Goal: Check status

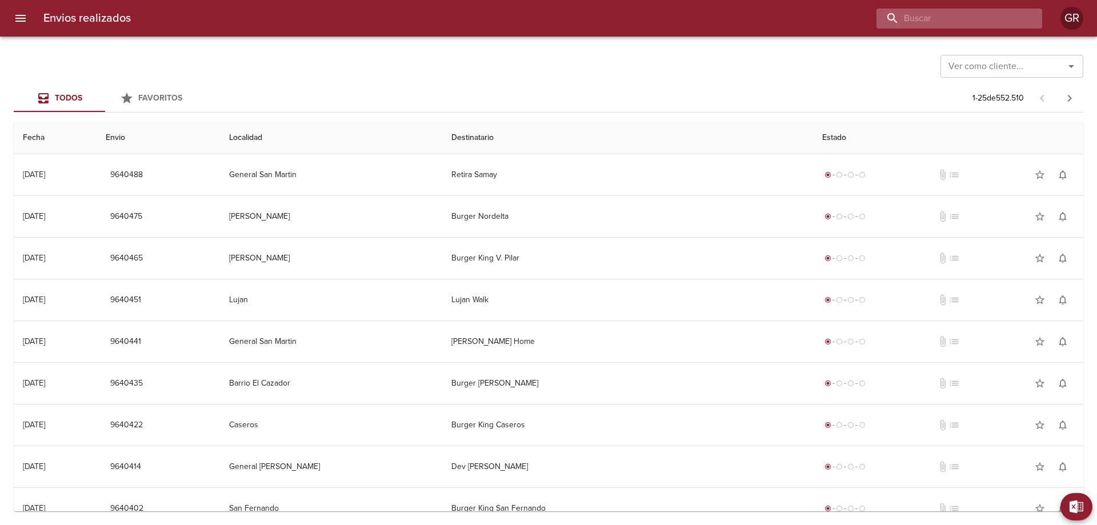
click at [953, 17] on input "buscar" at bounding box center [950, 19] width 146 height 20
type input "9597213"
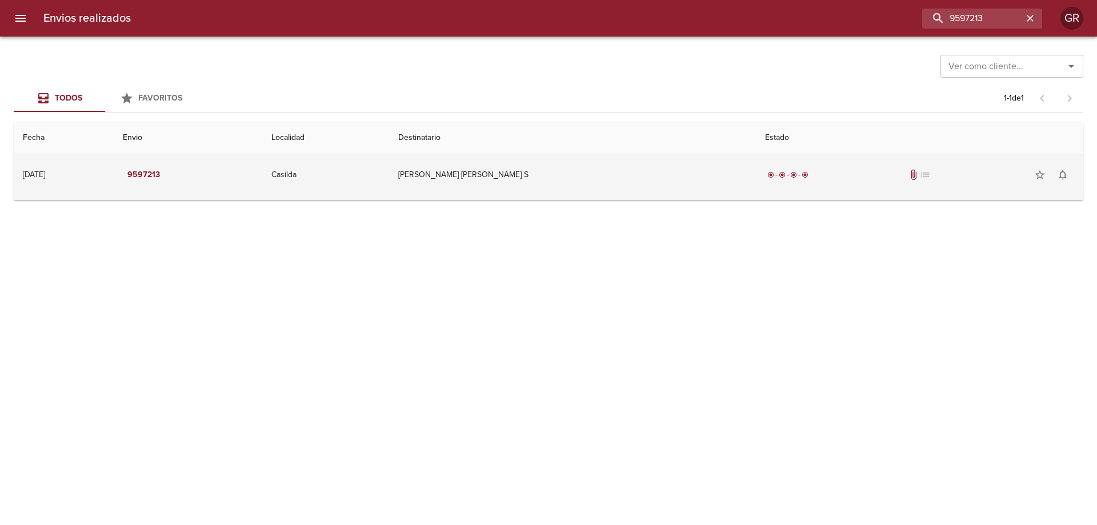
click at [520, 180] on td "[PERSON_NAME] [PERSON_NAME] S" at bounding box center [572, 174] width 366 height 41
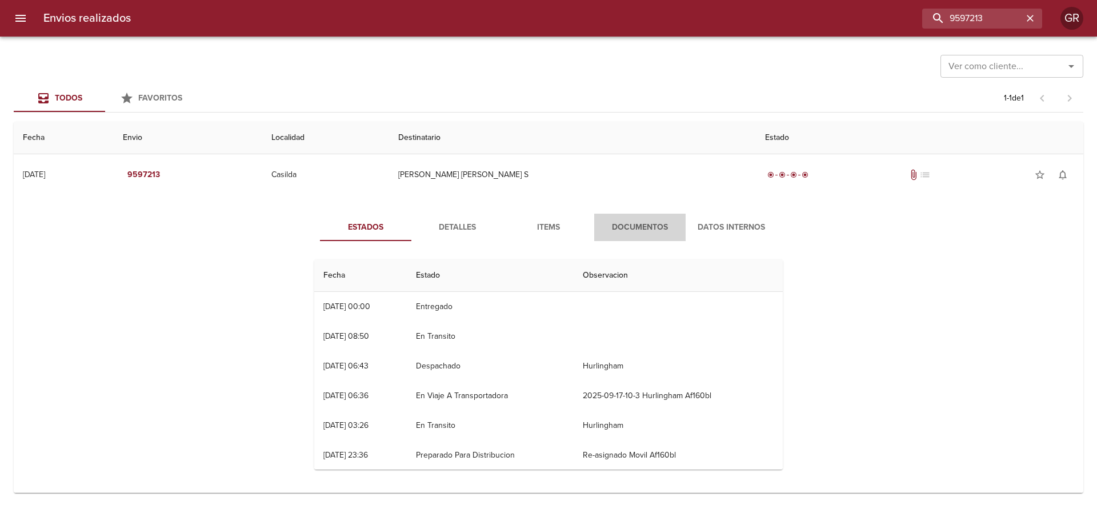
drag, startPoint x: 626, startPoint y: 235, endPoint x: 647, endPoint y: 229, distance: 22.1
click at [627, 235] on button "Documentos" at bounding box center [639, 227] width 91 height 27
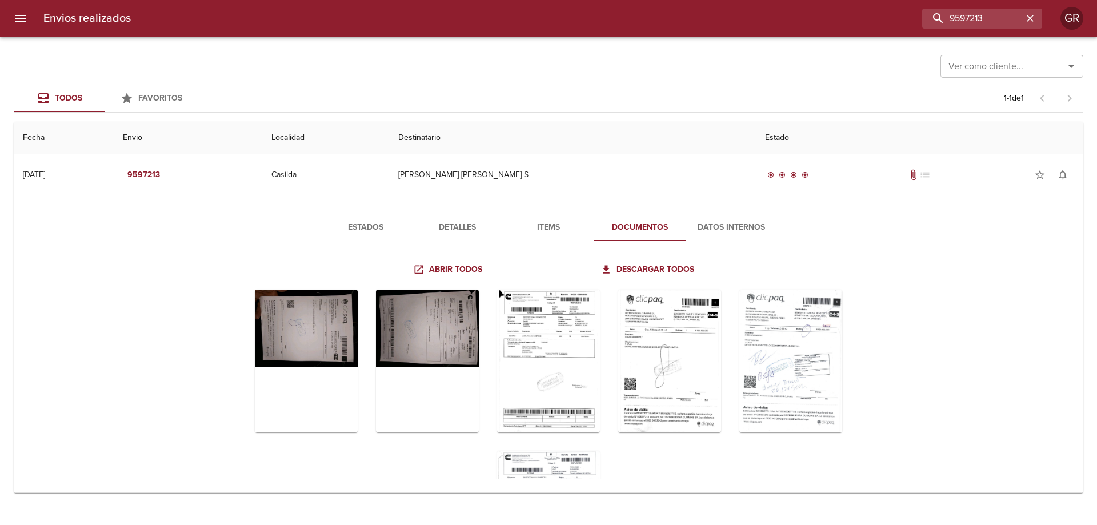
click at [728, 222] on span "Datos Internos" at bounding box center [732, 228] width 78 height 14
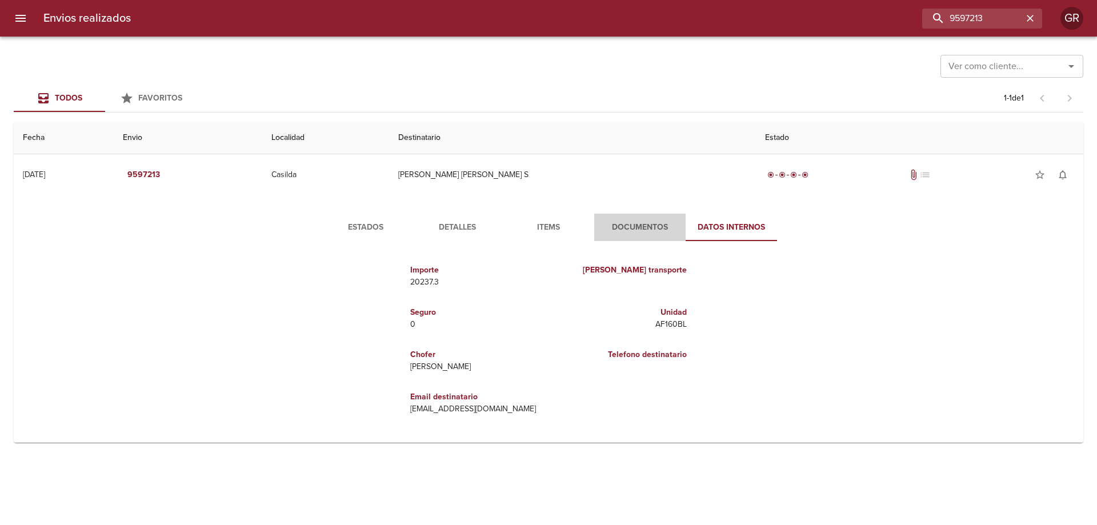
click at [632, 228] on span "Documentos" at bounding box center [640, 228] width 78 height 14
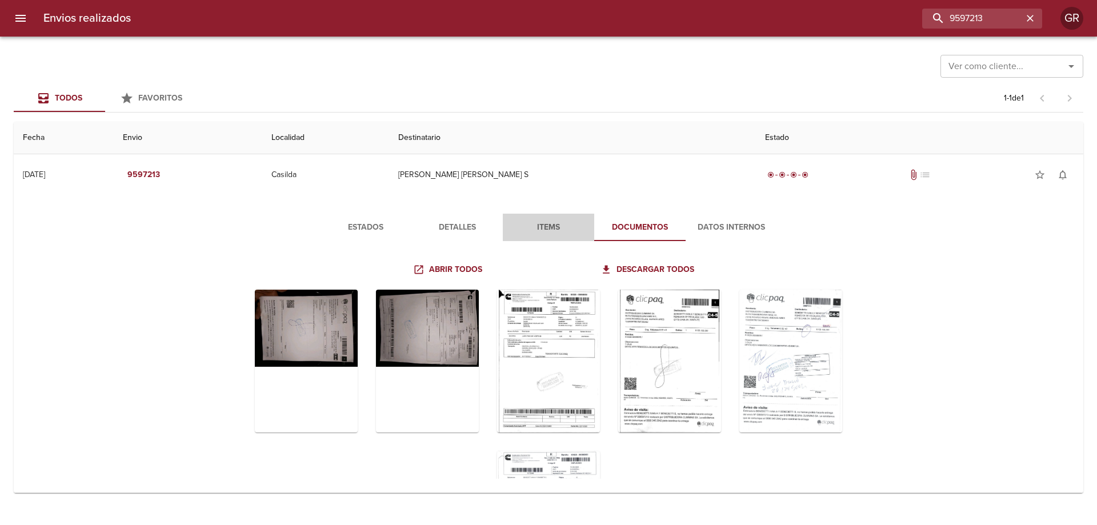
click at [548, 230] on span "Items" at bounding box center [549, 228] width 78 height 14
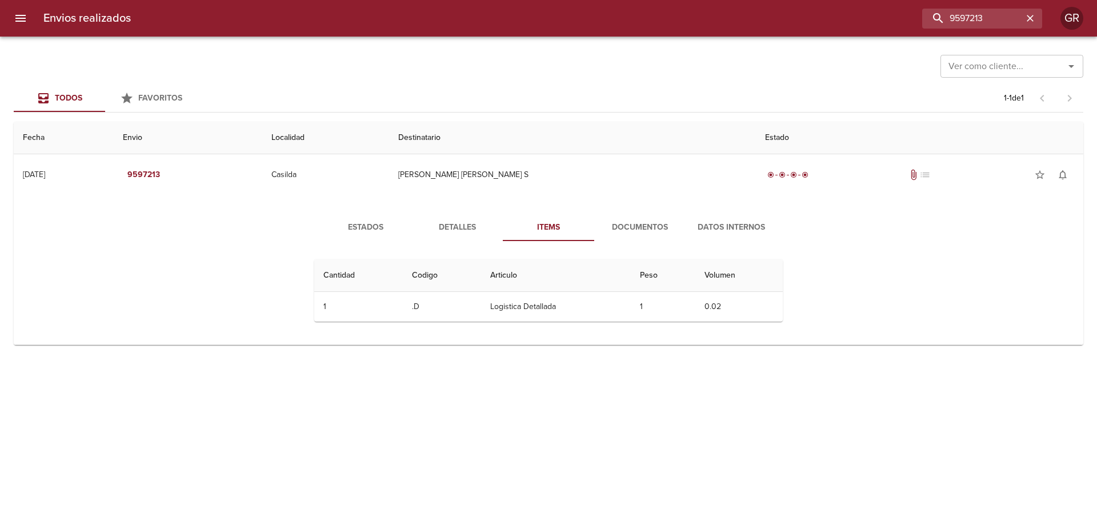
click at [454, 226] on span "Detalles" at bounding box center [457, 228] width 78 height 14
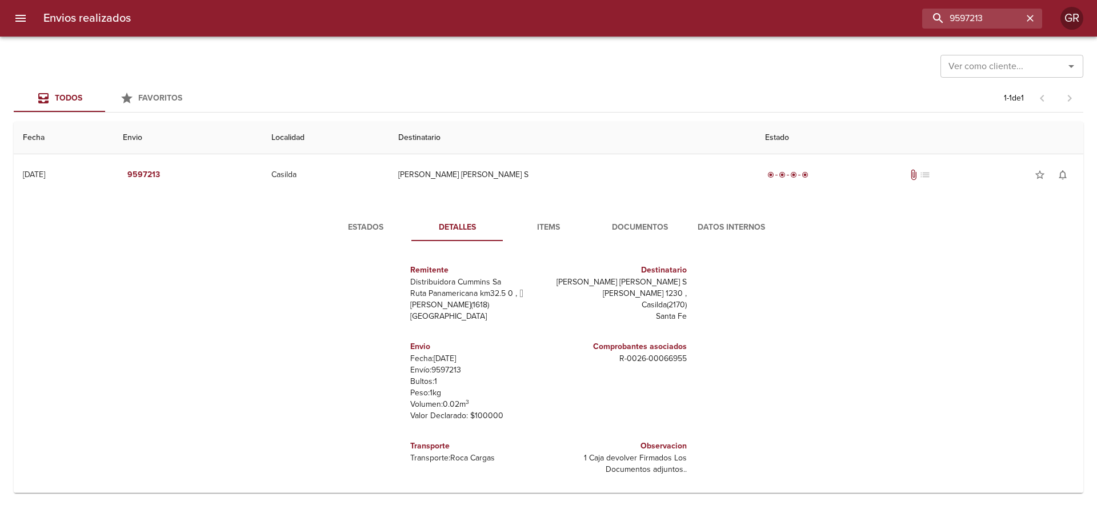
click at [357, 225] on span "Estados" at bounding box center [366, 228] width 78 height 14
